Goal: Find specific fact: Find contact information

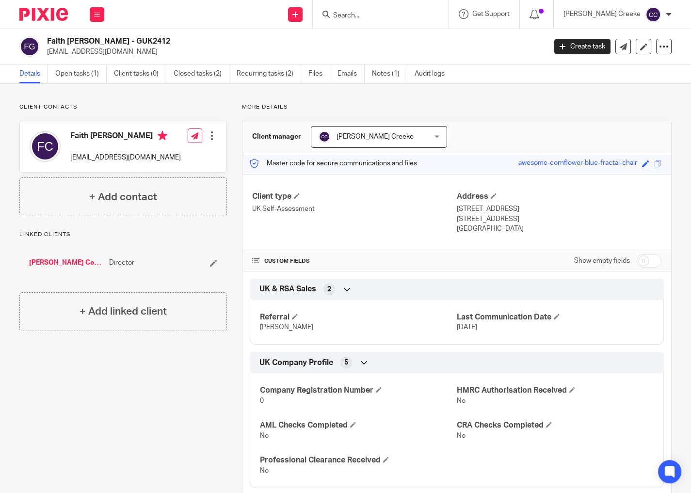
drag, startPoint x: 404, startPoint y: 3, endPoint x: 399, endPoint y: 11, distance: 9.3
click at [399, 11] on div at bounding box center [381, 14] width 136 height 29
click at [396, 15] on input "Search" at bounding box center [375, 16] width 87 height 9
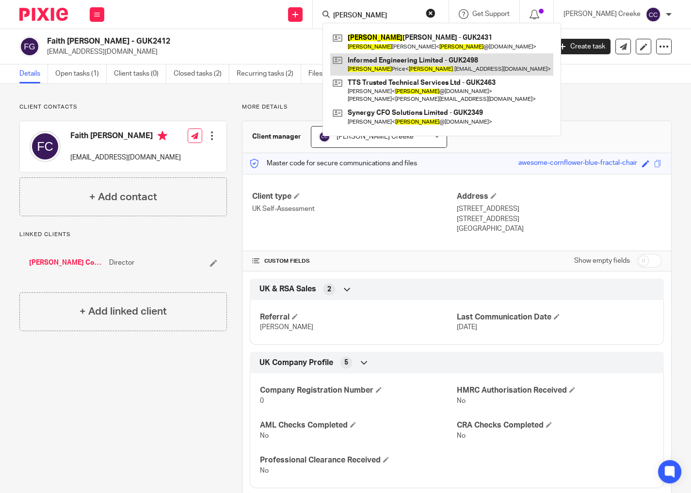
type input "[PERSON_NAME]"
click at [402, 69] on link at bounding box center [441, 64] width 223 height 22
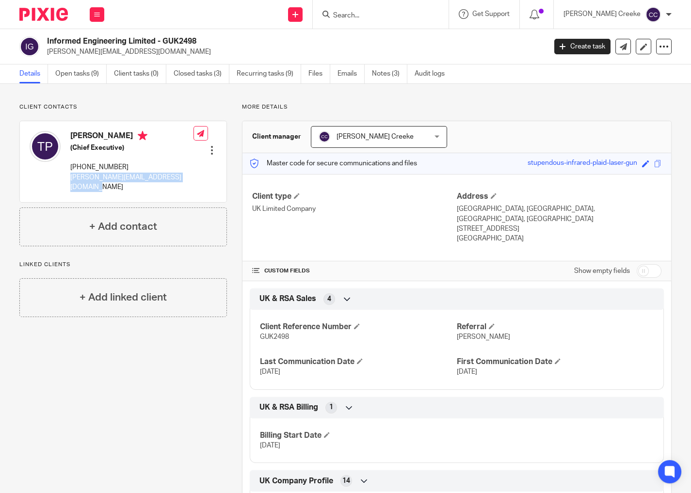
drag, startPoint x: 129, startPoint y: 185, endPoint x: 68, endPoint y: 177, distance: 62.0
click at [68, 177] on div "Tom Price (Chief Executive) +44 785 009 3043 tom.price@informed-engineering.co.…" at bounding box center [112, 161] width 164 height 71
copy p "tom.price@informed-engineering.co.uk"
